Goal: Communication & Community: Answer question/provide support

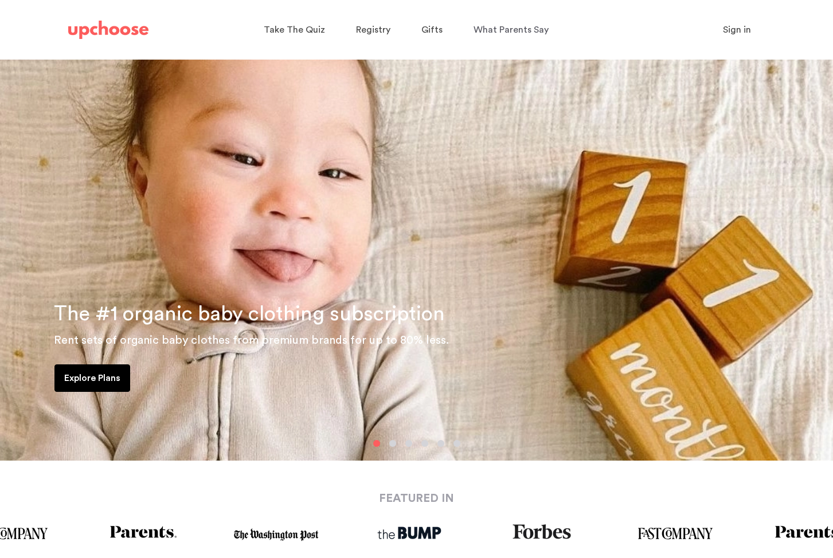
click at [738, 28] on span "Sign in" at bounding box center [737, 29] width 28 height 9
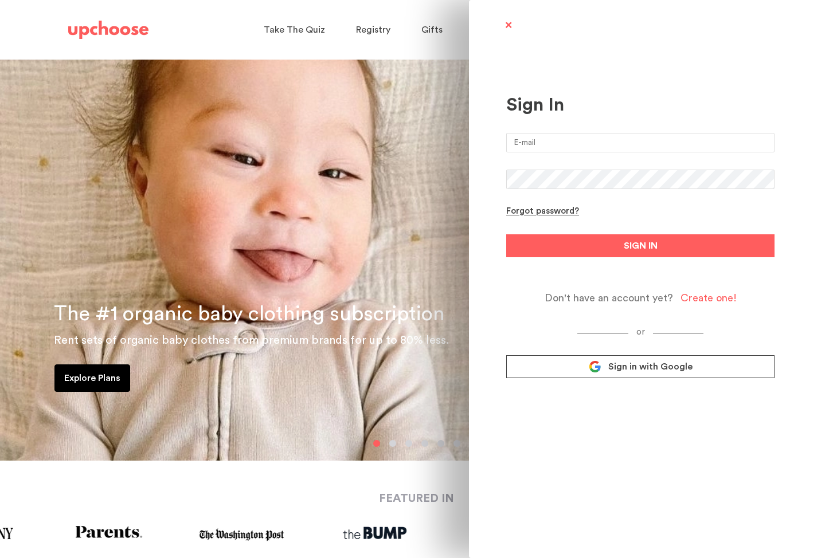
click at [536, 152] on form "Forgot password? SIGN IN Don't have an account yet? Create one!" at bounding box center [640, 218] width 268 height 171
click at [537, 146] on input "email" at bounding box center [640, 142] width 268 height 19
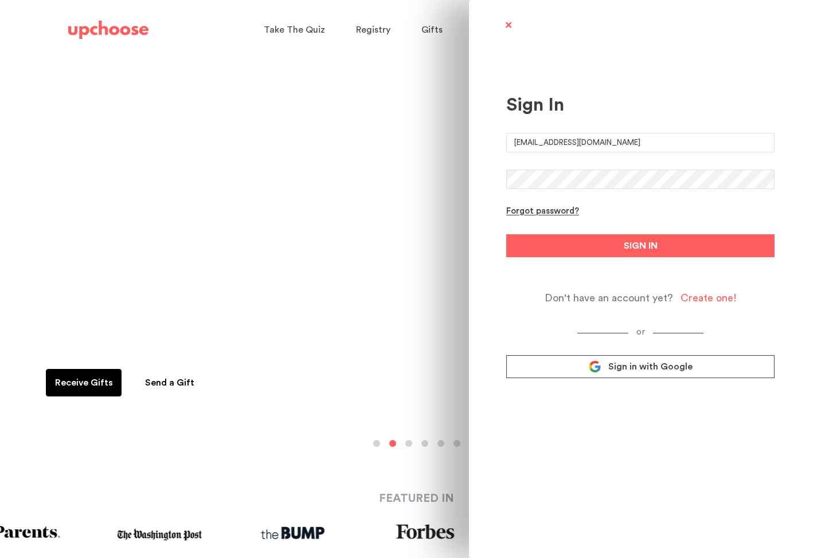
type input "gbaek21@gmail.com"
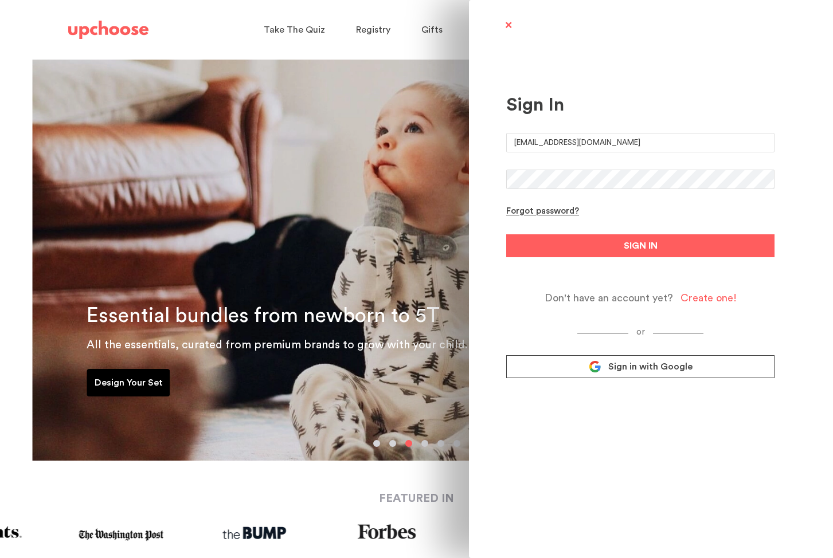
click at [506, 234] on button "SIGN IN" at bounding box center [640, 245] width 268 height 23
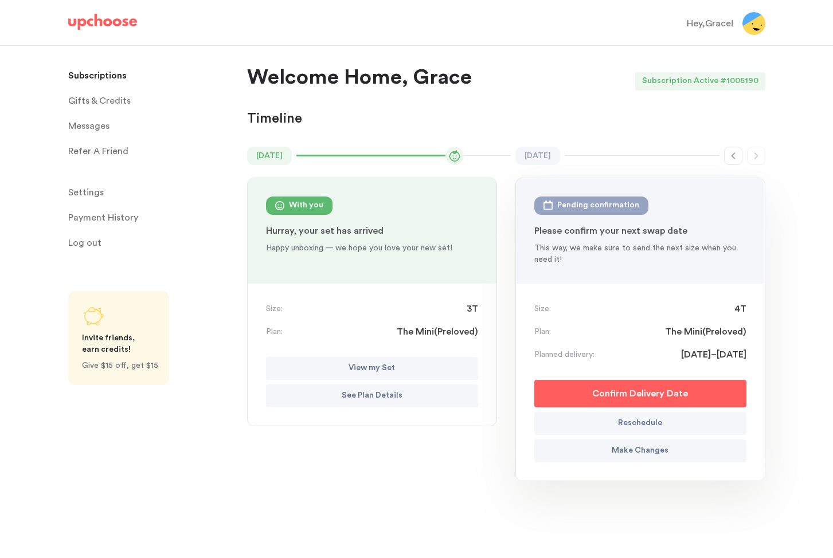
click at [105, 131] on span "Messages" at bounding box center [88, 126] width 41 height 23
click at [100, 125] on span "Messages" at bounding box center [88, 126] width 41 height 23
click at [99, 128] on span "Messages" at bounding box center [88, 126] width 41 height 23
click at [96, 124] on span "Messages" at bounding box center [88, 126] width 41 height 23
click at [97, 126] on span "Messages" at bounding box center [88, 126] width 41 height 23
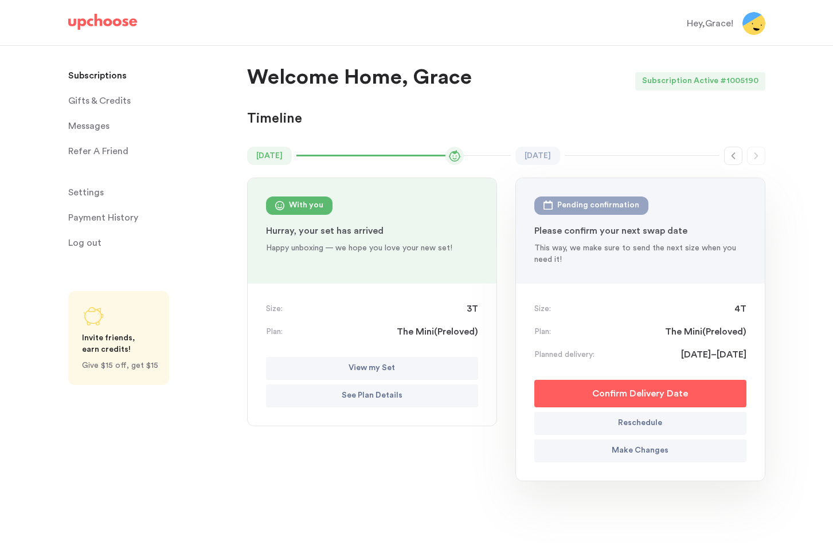
click at [95, 127] on span "Messages" at bounding box center [88, 126] width 41 height 23
click at [101, 127] on span "Messages" at bounding box center [88, 126] width 41 height 23
click at [102, 127] on span "Messages" at bounding box center [88, 126] width 41 height 23
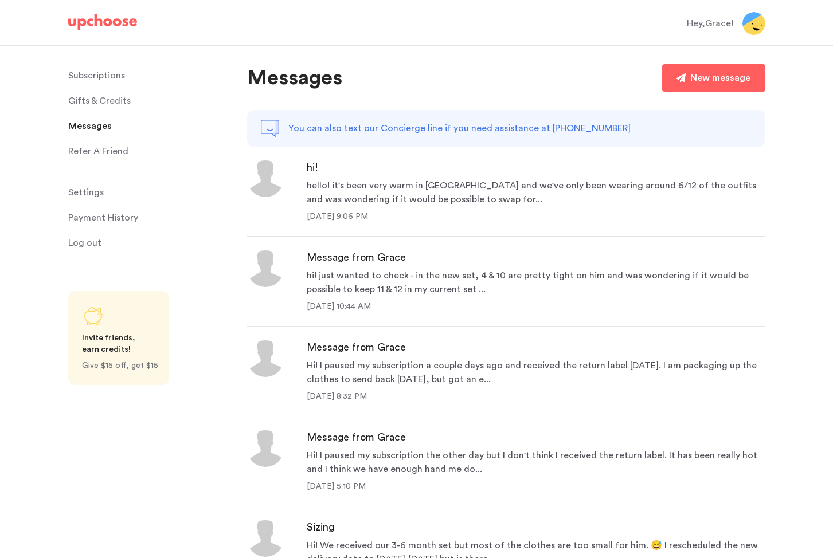
click at [377, 185] on div "hello! it's been very warm in [GEOGRAPHIC_DATA] and we've only been wearing aro…" at bounding box center [536, 193] width 459 height 28
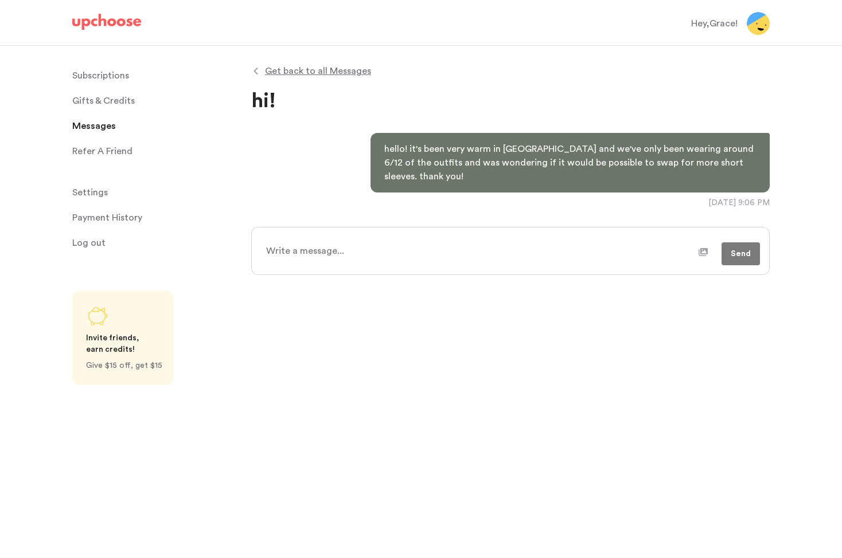
click at [271, 76] on span "Get back to all Messages" at bounding box center [318, 71] width 106 height 14
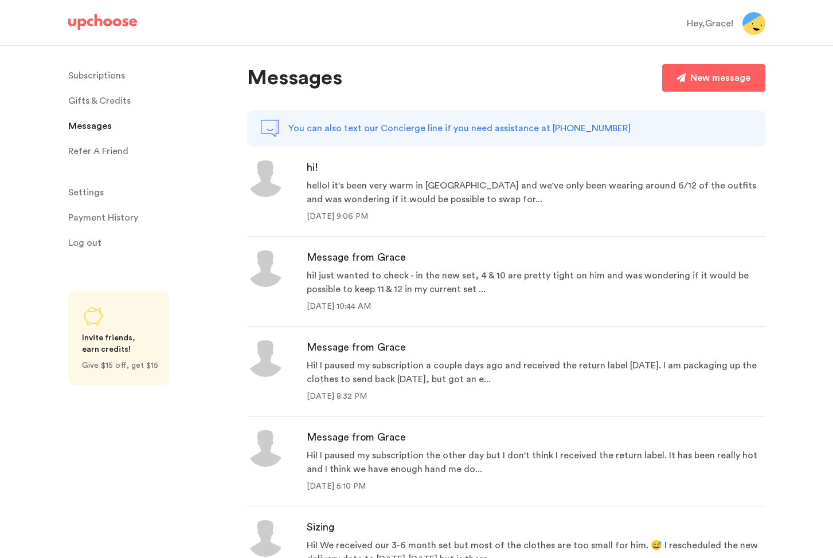
click at [405, 190] on div "hello! it's been very warm in [GEOGRAPHIC_DATA] and we've only been wearing aro…" at bounding box center [536, 193] width 459 height 28
type textarea "x"
